Goal: Ask a question: Seek information or help from site administrators or community

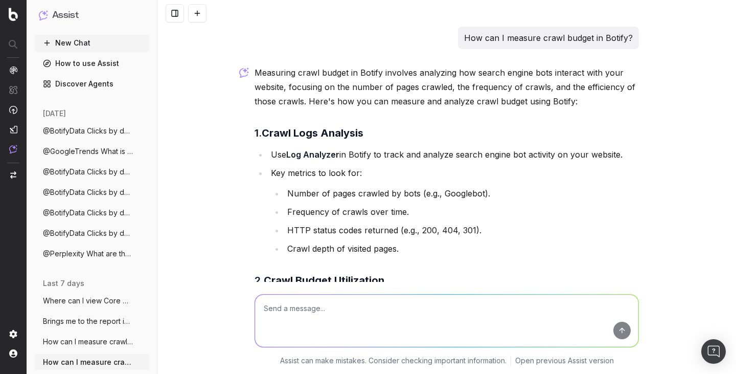
scroll to position [579, 0]
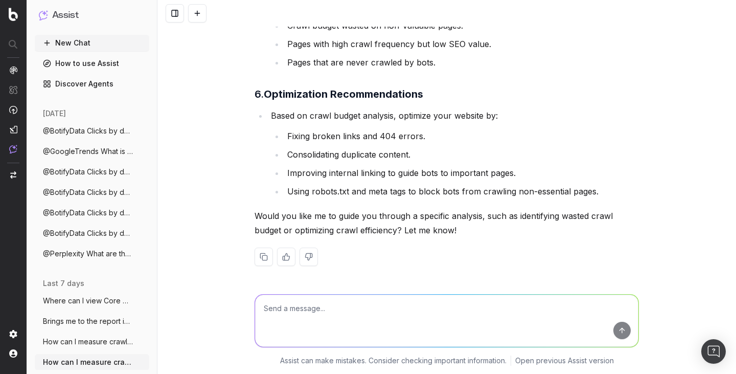
click at [198, 19] on button at bounding box center [197, 13] width 18 height 18
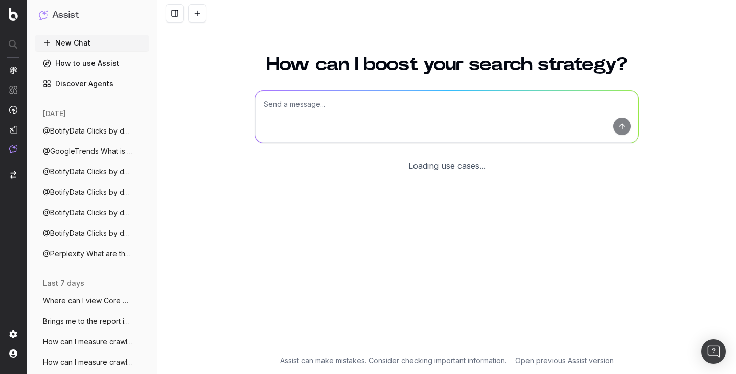
click at [339, 102] on textarea at bounding box center [446, 116] width 383 height 52
paste textarea "Impressions, clicks and CTR by country and device"
type textarea "Impressions, clicks and CTR by country and device"
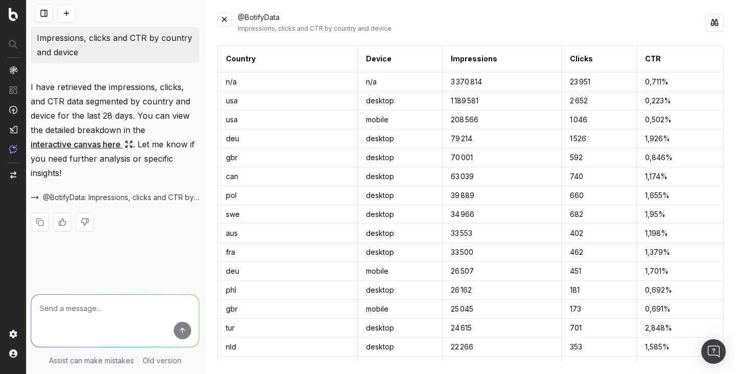
click at [433, 25] on div "Impressions, clicks and CTR by country and device" at bounding box center [472, 29] width 468 height 8
click at [112, 148] on link "interactive canvas here" at bounding box center [82, 144] width 102 height 14
click at [226, 20] on button at bounding box center [224, 19] width 14 height 14
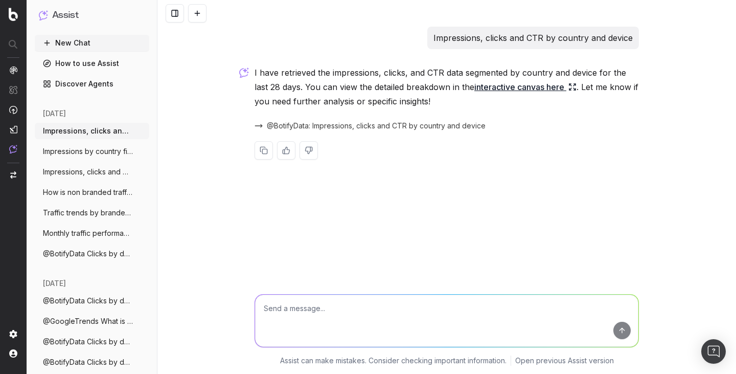
click at [328, 123] on span "@BotifyData: Impressions, clicks and CTR by country and device" at bounding box center [376, 126] width 219 height 10
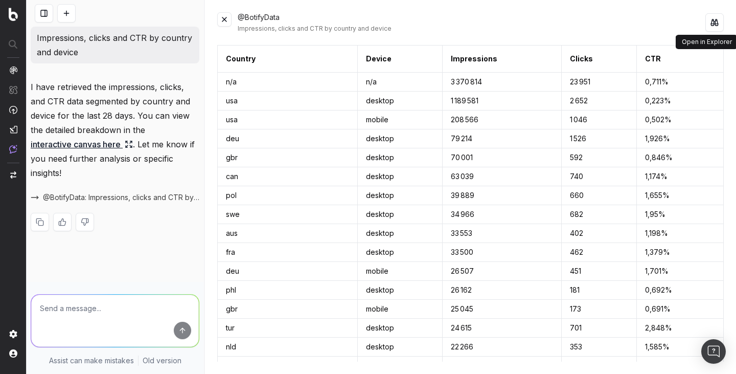
click at [715, 28] on button at bounding box center [714, 22] width 18 height 18
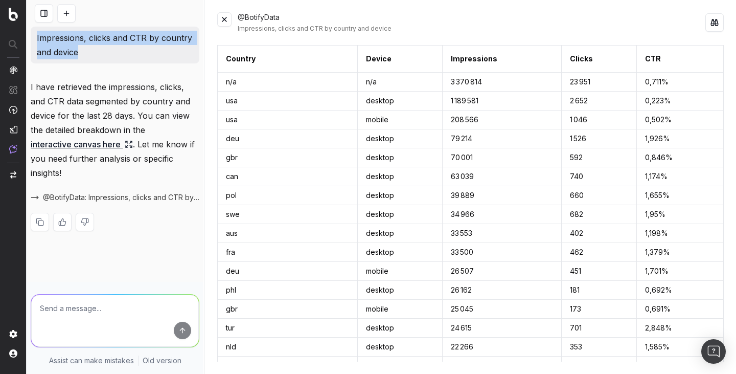
drag, startPoint x: 87, startPoint y: 54, endPoint x: 33, endPoint y: 38, distance: 56.3
click at [33, 38] on div "Impressions, clicks and CTR by country and device" at bounding box center [115, 45] width 169 height 37
copy p "Impressions, clicks and CTR by country and device"
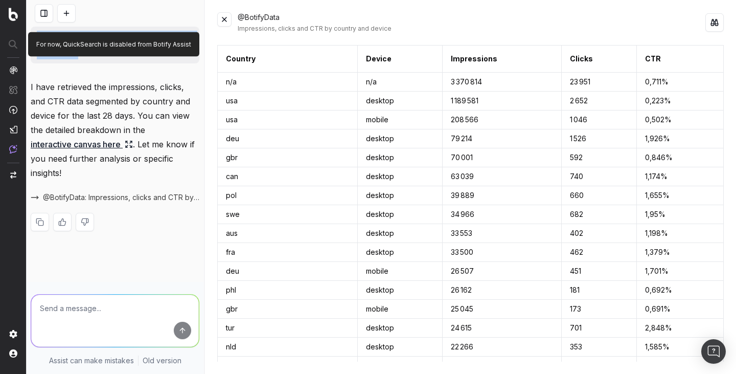
click at [71, 9] on button at bounding box center [66, 13] width 18 height 18
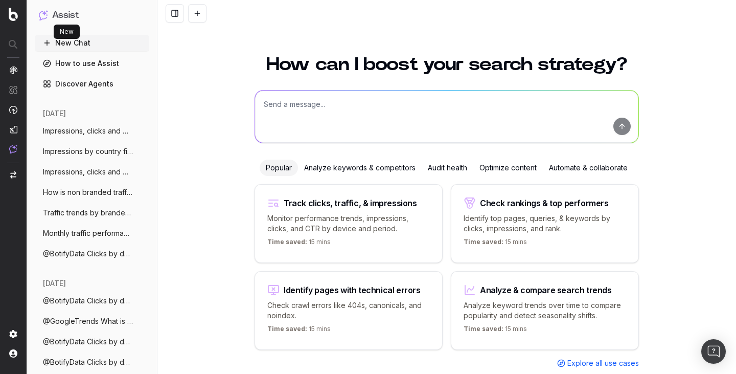
scroll to position [23, 0]
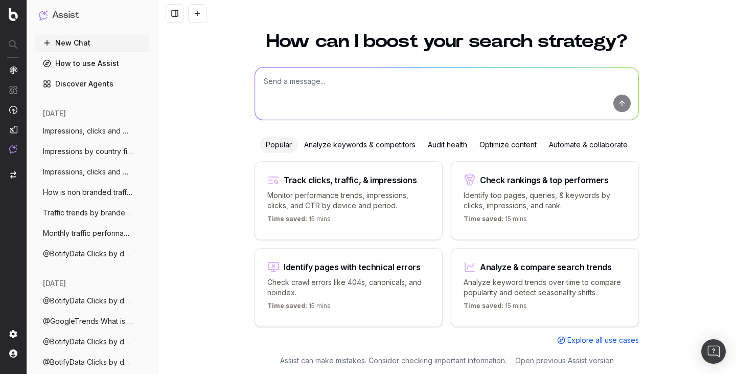
click at [295, 84] on textarea at bounding box center [446, 93] width 383 height 52
paste textarea "Impressions, clicks and CTR by country and device"
type textarea "Impressions, clicks and CTR by country and device"
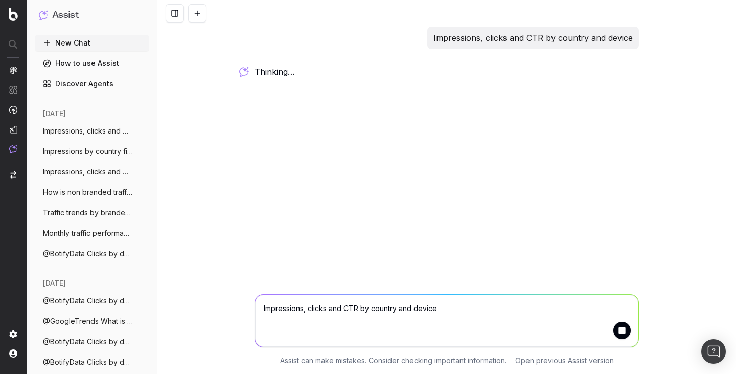
scroll to position [0, 0]
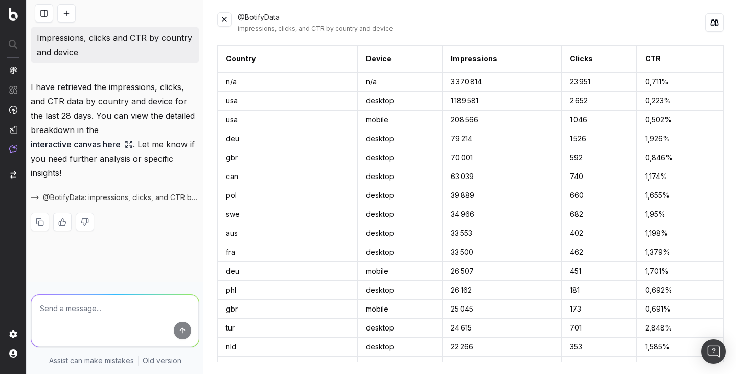
click at [226, 15] on button at bounding box center [224, 19] width 14 height 14
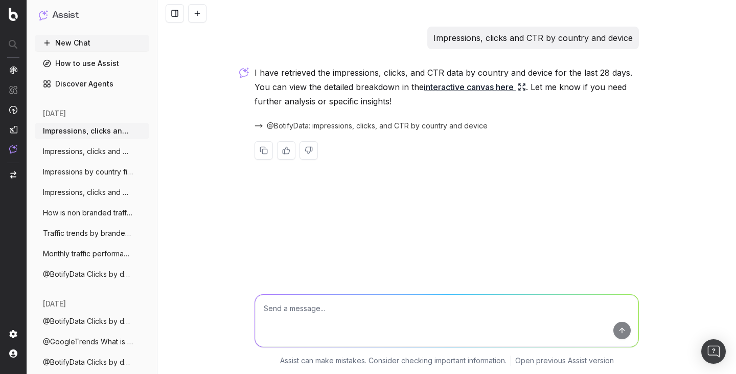
click at [110, 189] on span "Impressions, clicks and CTR by country a" at bounding box center [88, 192] width 90 height 10
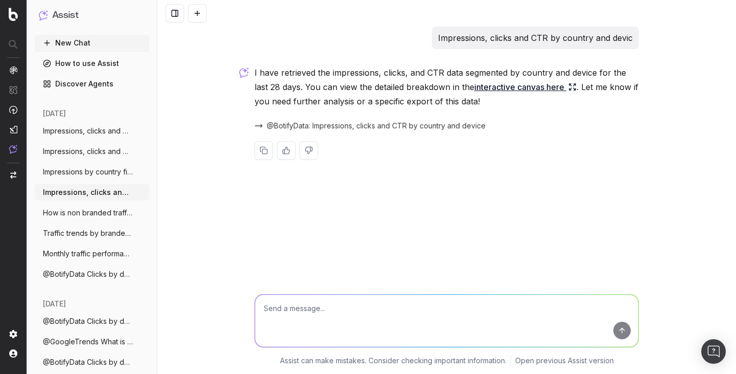
click at [520, 88] on link "interactive canvas here" at bounding box center [525, 87] width 102 height 14
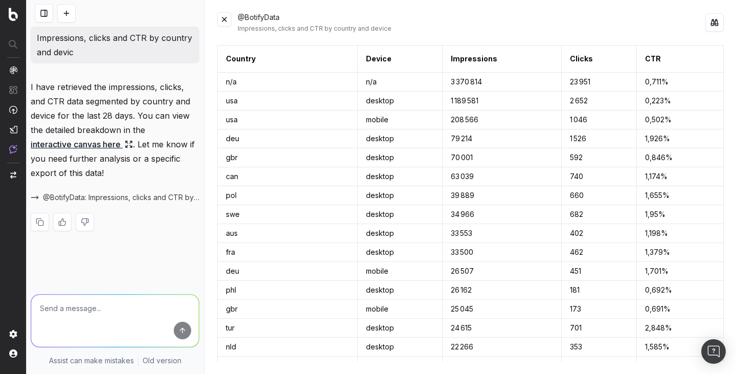
click at [222, 20] on button at bounding box center [224, 19] width 14 height 14
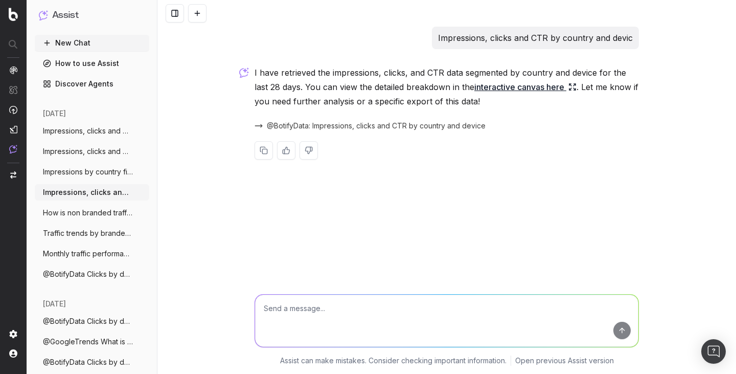
click at [91, 234] on span "Traffic trends by branded vs non branded" at bounding box center [88, 233] width 90 height 10
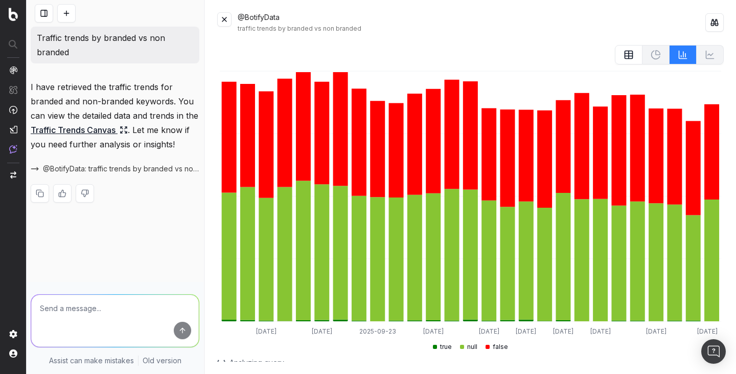
click at [225, 16] on button at bounding box center [224, 19] width 14 height 14
